Goal: Find specific page/section: Find specific page/section

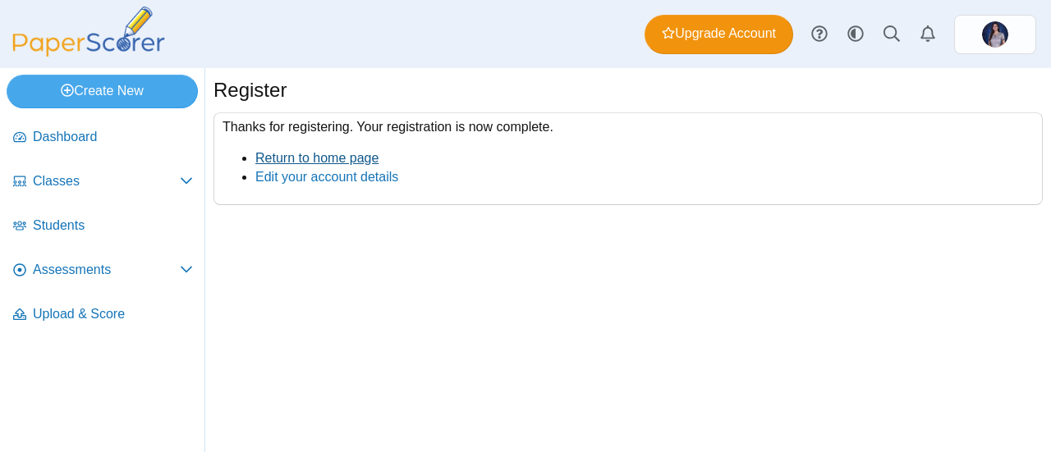
click at [318, 155] on link "Return to home page" at bounding box center [316, 158] width 123 height 14
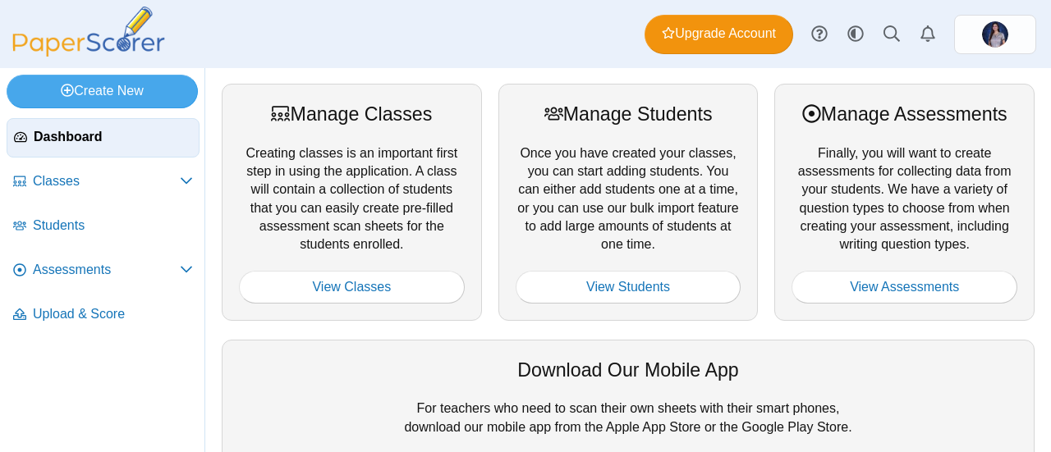
scroll to position [328, 0]
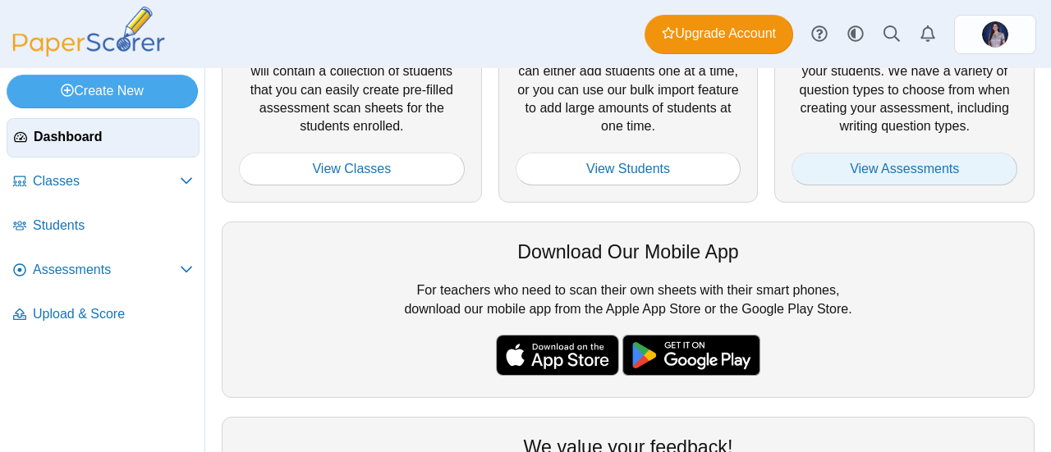
click at [890, 167] on link "View Assessments" at bounding box center [904, 169] width 226 height 33
